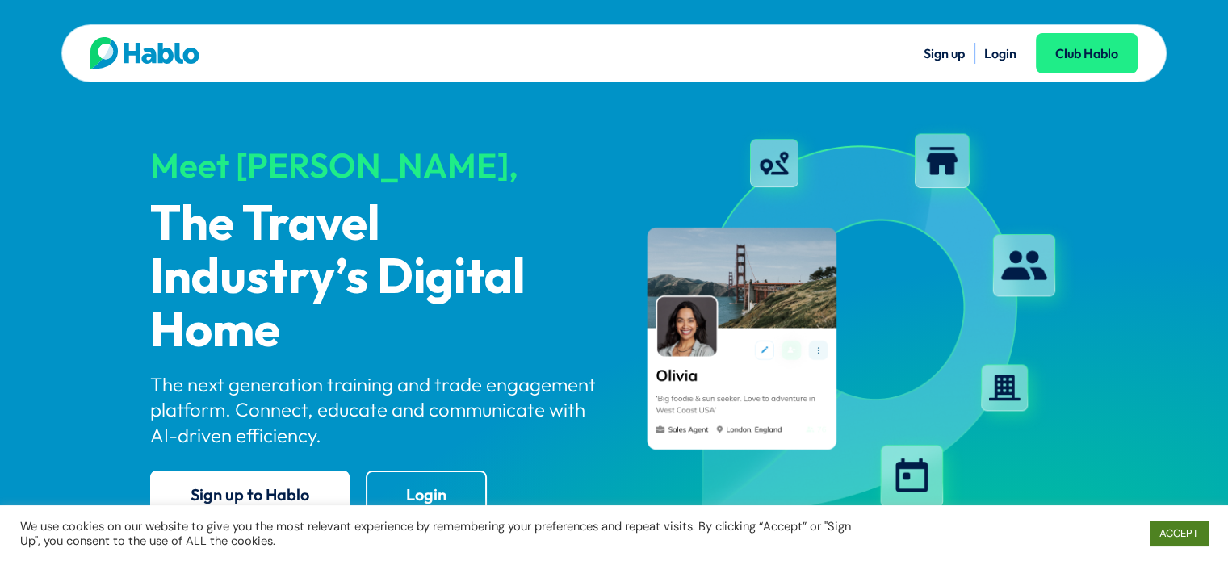
drag, startPoint x: 1188, startPoint y: 531, endPoint x: 1146, endPoint y: 531, distance: 42.0
click at [1188, 531] on link "ACCEPT" at bounding box center [1178, 533] width 58 height 25
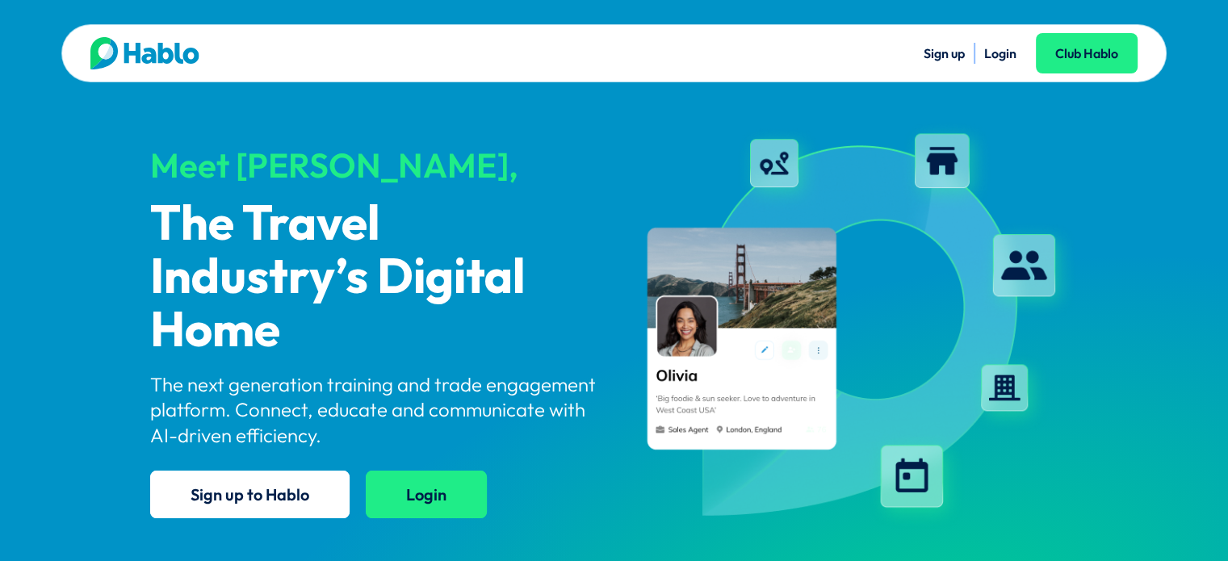
click at [435, 483] on link "Login" at bounding box center [426, 495] width 121 height 48
click at [999, 51] on link "Login" at bounding box center [1000, 53] width 32 height 16
